Goal: Task Accomplishment & Management: Manage account settings

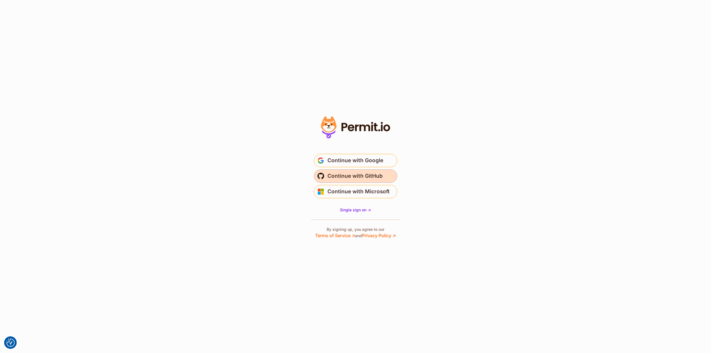
click at [363, 174] on span "Continue with GitHub" at bounding box center [355, 176] width 55 height 9
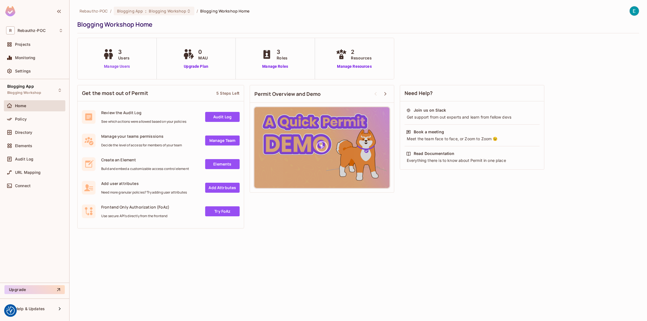
click at [107, 67] on link "Manage Users" at bounding box center [116, 67] width 31 height 6
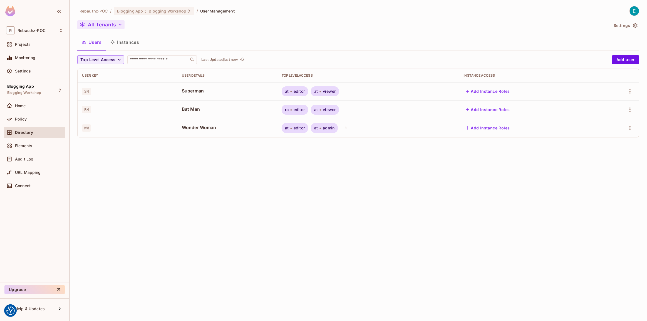
click at [120, 24] on icon "button" at bounding box center [120, 25] width 6 height 6
click at [27, 120] on div at bounding box center [323, 160] width 647 height 321
click at [27, 120] on div "Policy" at bounding box center [39, 119] width 48 height 4
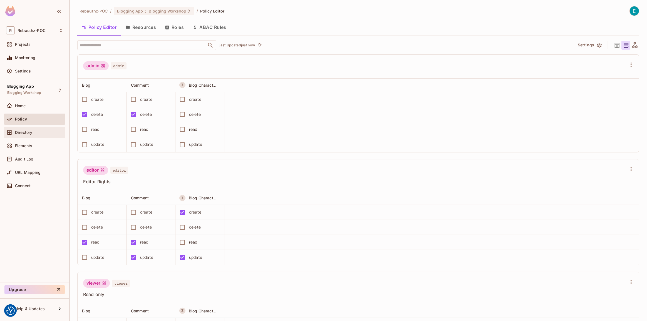
click at [25, 132] on span "Directory" at bounding box center [23, 132] width 17 height 4
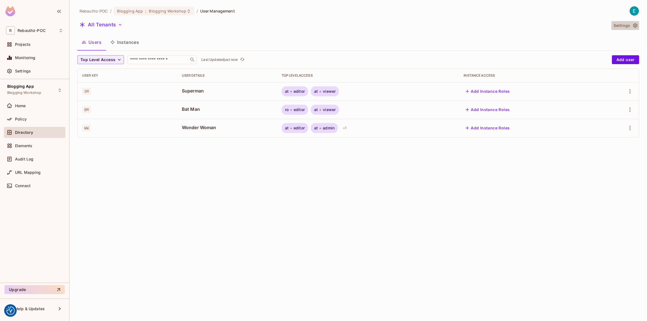
click at [636, 25] on icon "button" at bounding box center [635, 25] width 4 height 5
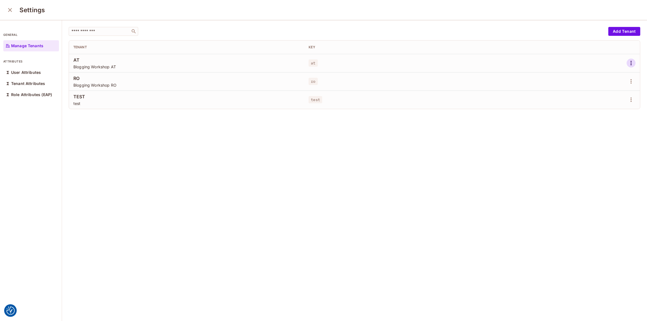
click at [630, 61] on icon "button" at bounding box center [630, 63] width 1 height 4
click at [602, 88] on div "Edit Attributes" at bounding box center [604, 88] width 28 height 6
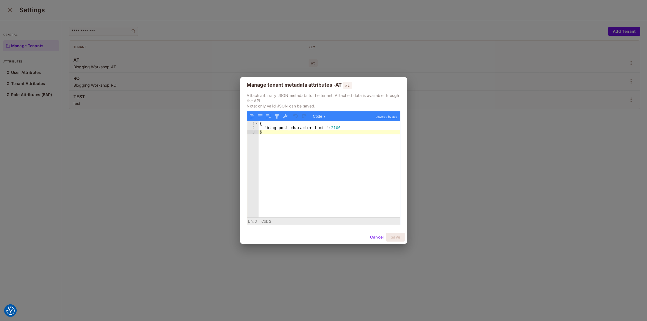
click at [361, 139] on div "{ "blog_post_character_limit" : 2100 }" at bounding box center [329, 173] width 142 height 105
click at [325, 138] on div "{ "blog_post_character_limit" : 2100 }" at bounding box center [329, 173] width 142 height 105
click at [378, 237] on button "Cancel" at bounding box center [377, 237] width 18 height 9
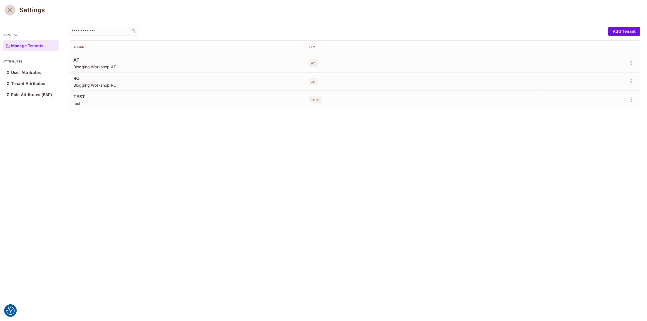
click at [10, 11] on icon "close" at bounding box center [10, 10] width 7 height 7
